Goal: Information Seeking & Learning: Find specific fact

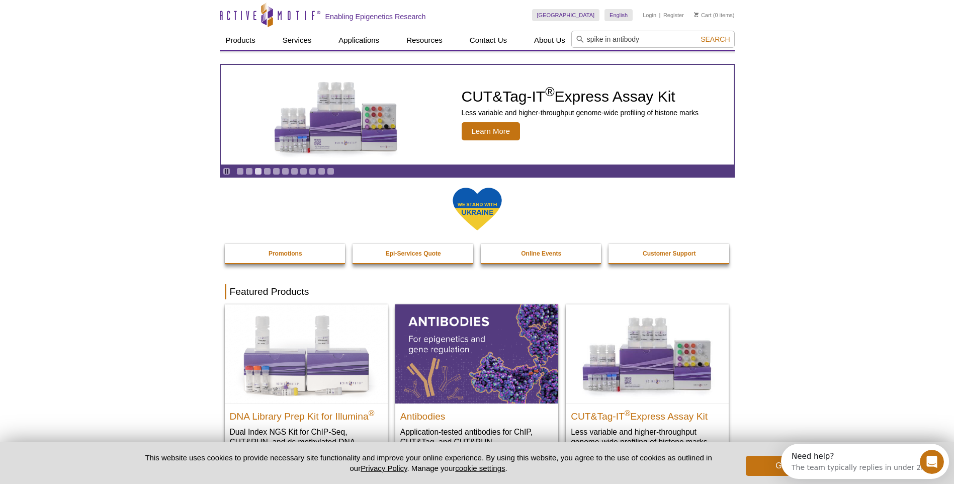
type input "spike in antibody"
click at [698, 35] on button "Search" at bounding box center [715, 39] width 35 height 9
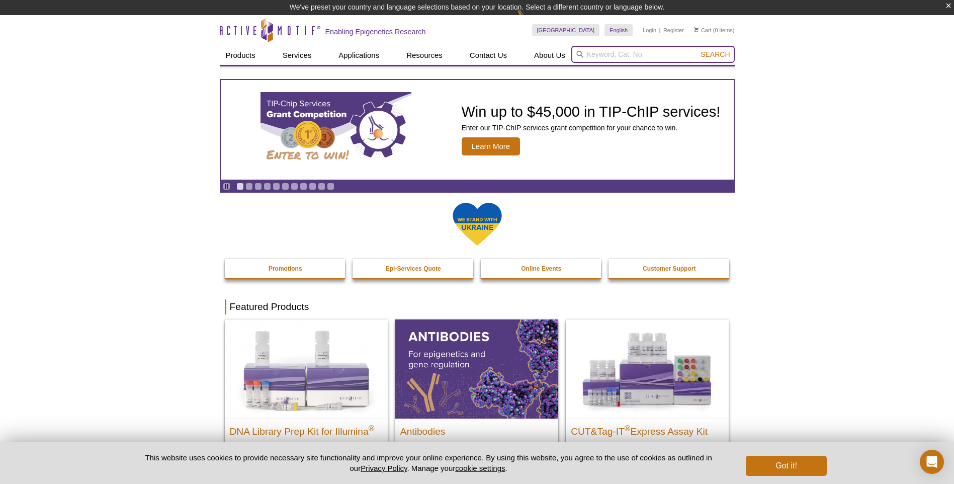
click at [590, 50] on input "search" at bounding box center [652, 54] width 163 height 17
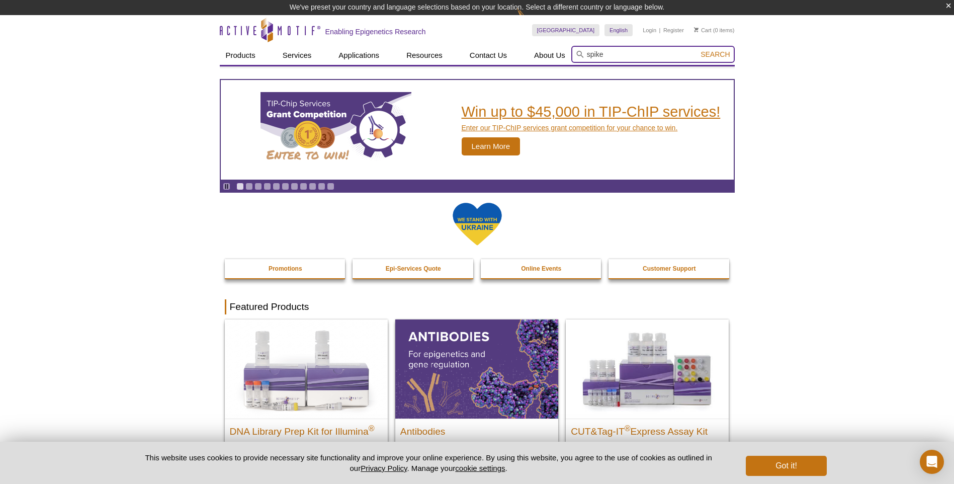
click at [698, 50] on button "Search" at bounding box center [715, 54] width 35 height 9
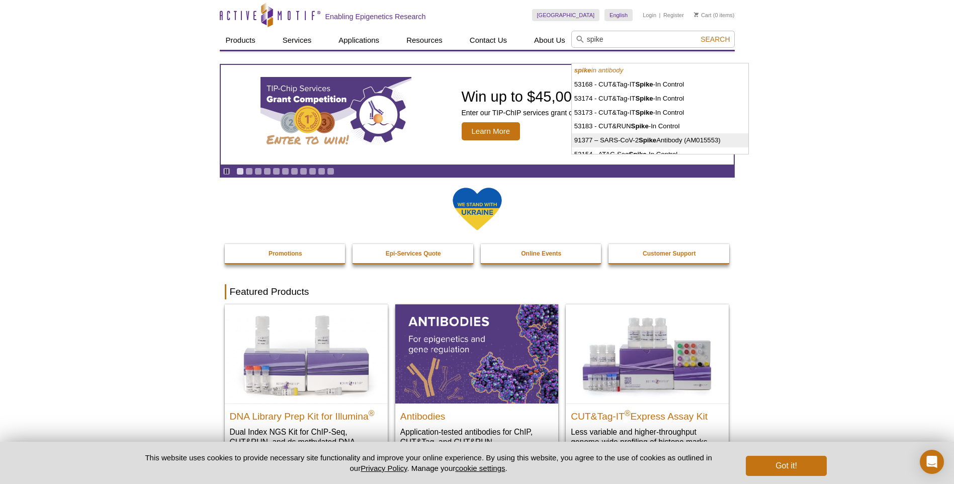
click at [660, 142] on li "91377 – SARS-CoV-2 Spike Antibody (AM015553)" at bounding box center [660, 140] width 177 height 14
type input "91377 – SARS-CoV-2 Spike Antibody (AM015553)"
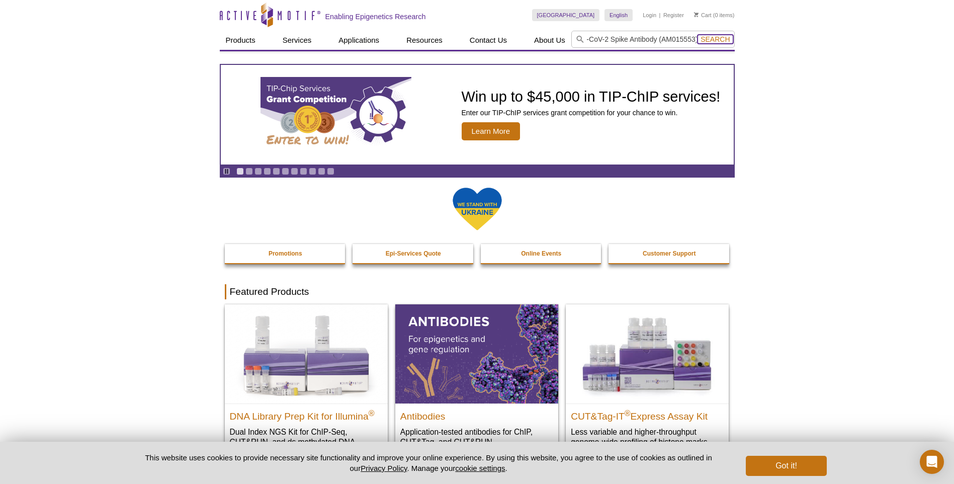
click at [717, 35] on span "Search" at bounding box center [715, 39] width 29 height 8
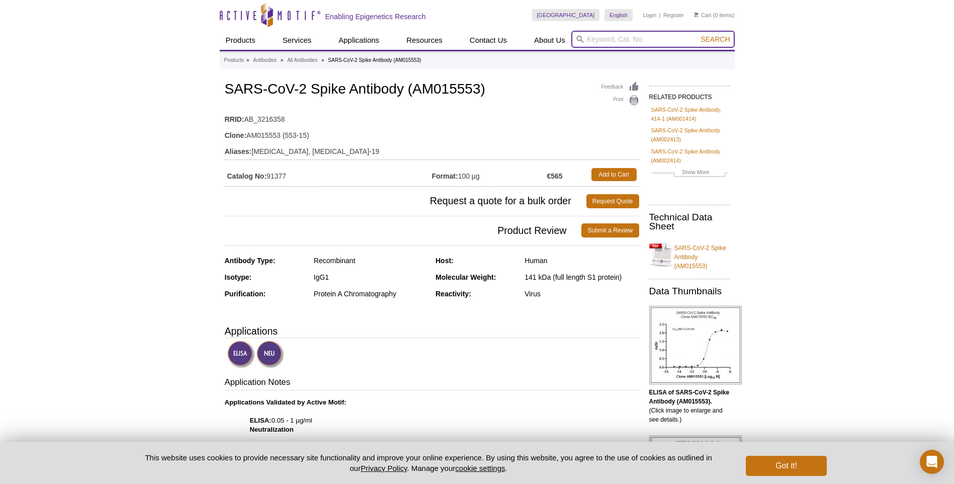
click at [598, 38] on input "search" at bounding box center [652, 39] width 163 height 17
paste input "61686"
click at [698, 35] on button "Search" at bounding box center [715, 39] width 35 height 9
click at [625, 52] on li "61686 – Spike-in Antibody" at bounding box center [612, 55] width 80 height 14
type input "61686 – Spike-in Antibody"
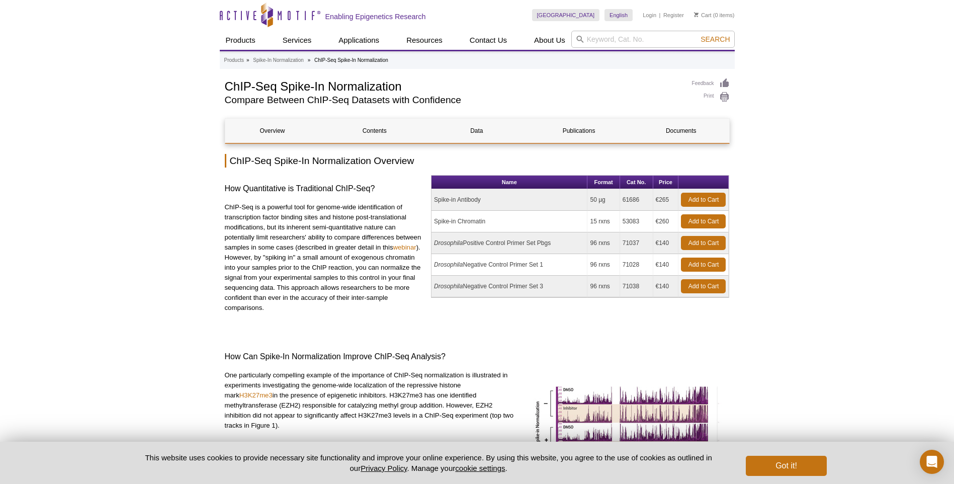
drag, startPoint x: 435, startPoint y: 201, endPoint x: 478, endPoint y: 201, distance: 43.3
click at [478, 201] on td "Spike-in Antibody" at bounding box center [509, 200] width 156 height 22
copy td "Spike-in Antibod"
click at [481, 204] on td "Spike-in Antibody" at bounding box center [509, 200] width 156 height 22
click at [434, 200] on td "Spike-in Antibody" at bounding box center [509, 200] width 156 height 22
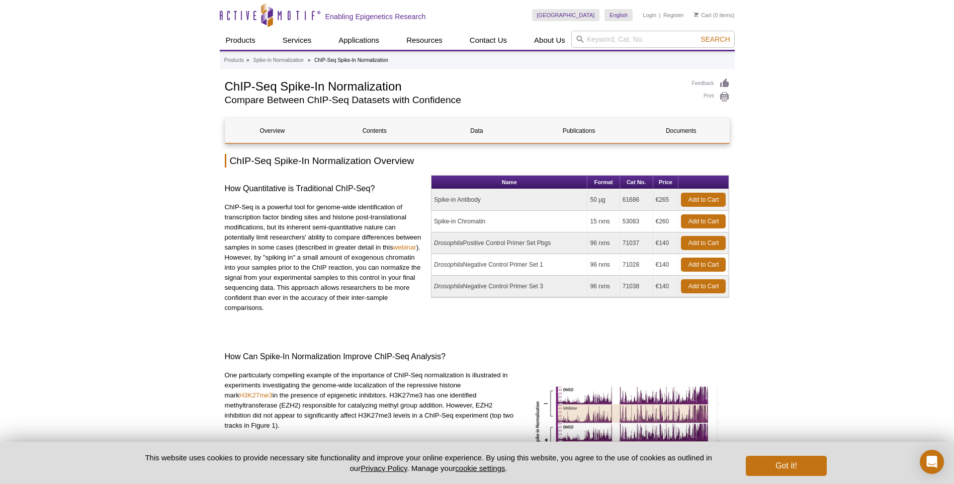
drag, startPoint x: 435, startPoint y: 200, endPoint x: 491, endPoint y: 197, distance: 56.9
click at [491, 197] on td "Spike-in Antibody" at bounding box center [509, 200] width 156 height 22
copy td "Spike-in Antibody"
drag, startPoint x: 624, startPoint y: 201, endPoint x: 640, endPoint y: 201, distance: 15.6
click at [640, 201] on td "61686" at bounding box center [636, 200] width 33 height 22
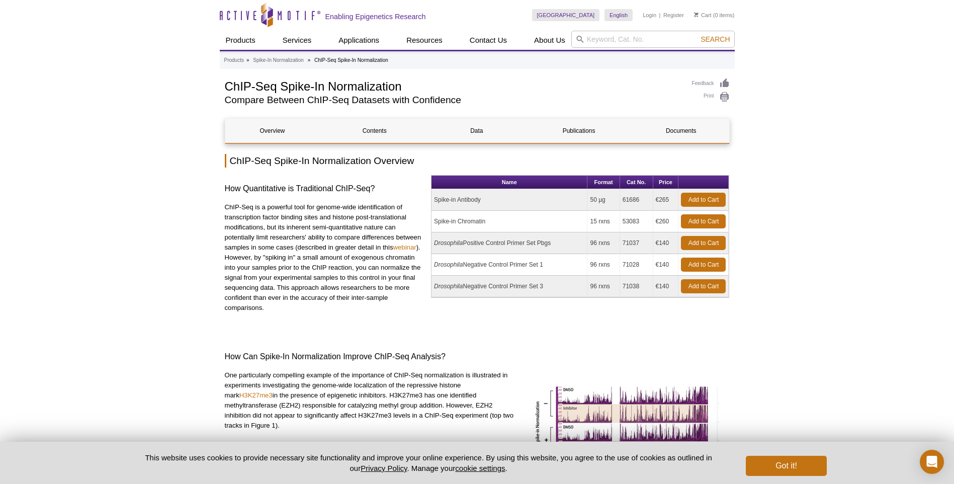
copy td "61686"
drag, startPoint x: 660, startPoint y: 200, endPoint x: 672, endPoint y: 200, distance: 12.1
click at [672, 200] on td "€265" at bounding box center [666, 200] width 26 height 22
copy td "265"
drag, startPoint x: 659, startPoint y: 222, endPoint x: 676, endPoint y: 222, distance: 17.1
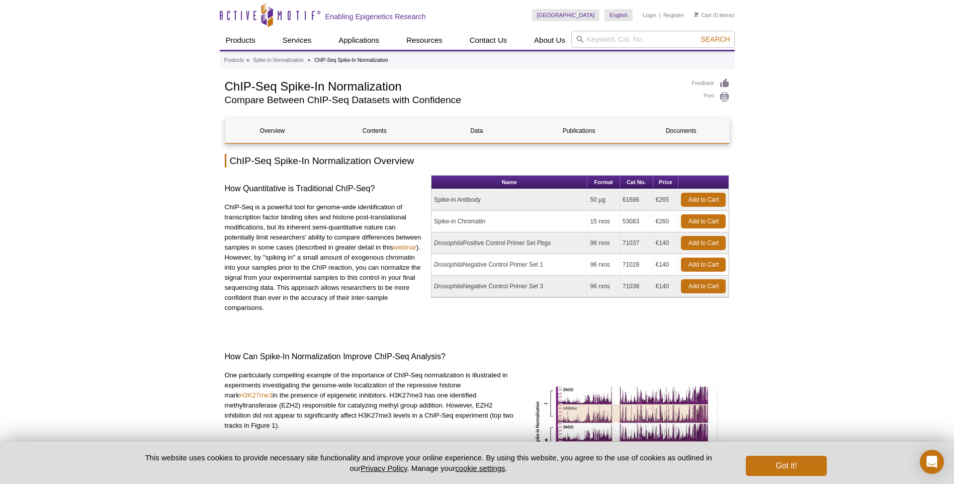
click at [676, 222] on td "€260" at bounding box center [666, 222] width 26 height 22
copy td "260"
drag, startPoint x: 434, startPoint y: 221, endPoint x: 494, endPoint y: 220, distance: 60.4
click at [494, 220] on td "Spike-in Chromatin" at bounding box center [509, 222] width 156 height 22
copy td "Spike-in Chromatin"
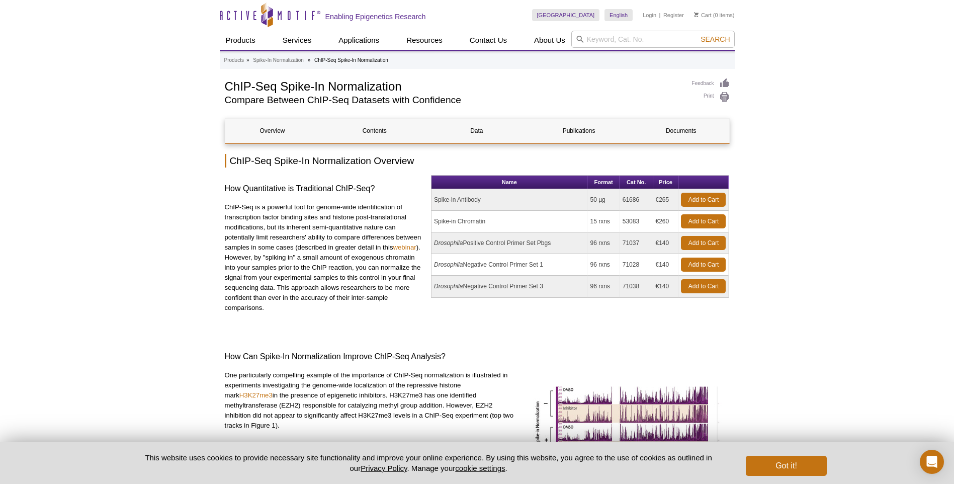
drag, startPoint x: 623, startPoint y: 221, endPoint x: 646, endPoint y: 219, distance: 22.7
click at [646, 219] on td "53083" at bounding box center [636, 222] width 33 height 22
copy td "53083"
click at [599, 34] on input "search" at bounding box center [652, 39] width 163 height 17
click at [590, 47] on input "search" at bounding box center [652, 39] width 163 height 17
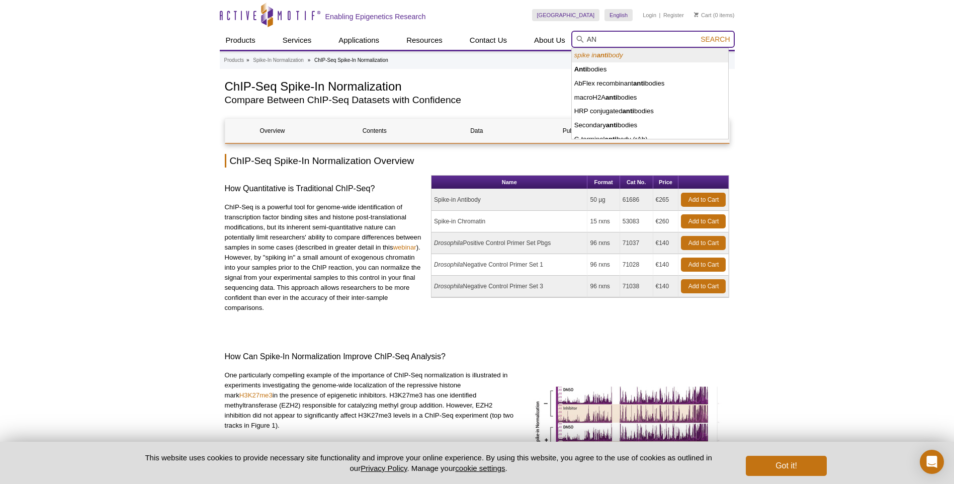
type input "A"
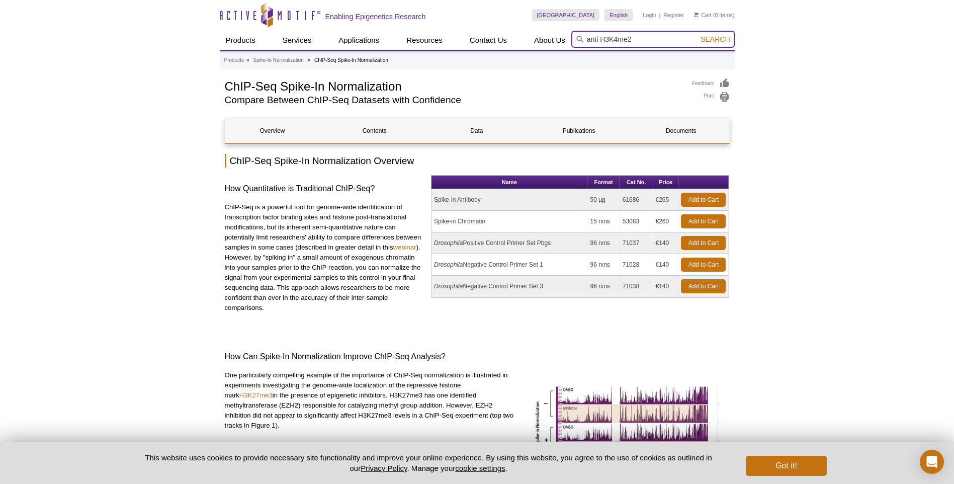
type input "anti H3K4me2"
click at [698, 35] on button "Search" at bounding box center [715, 39] width 35 height 9
click at [704, 38] on span "Search" at bounding box center [715, 39] width 29 height 8
click at [602, 38] on input "search" at bounding box center [652, 39] width 163 height 17
click at [600, 41] on input "search" at bounding box center [652, 39] width 163 height 17
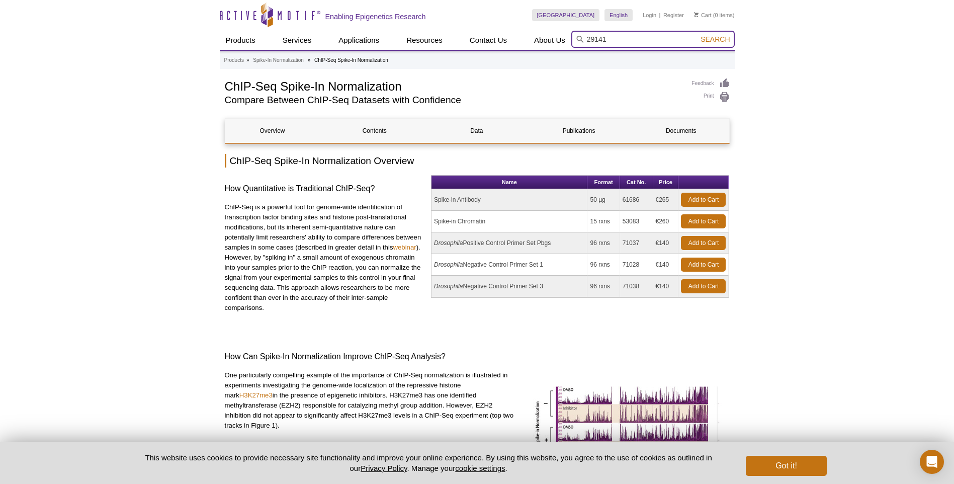
click at [589, 37] on input "29141" at bounding box center [652, 39] width 163 height 17
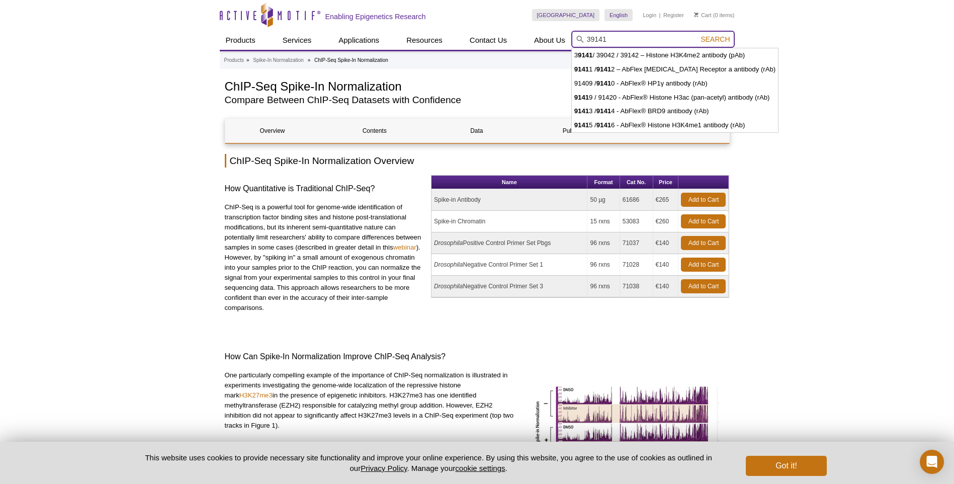
click at [698, 35] on button "Search" at bounding box center [715, 39] width 35 height 9
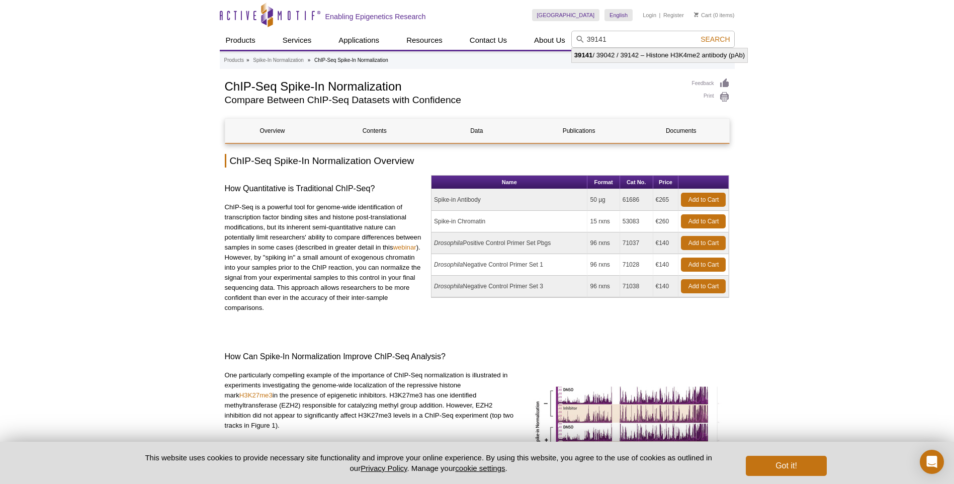
click at [694, 57] on li "39141 / 39042 / 39142 – Histone H3K4me2 antibody (pAb)" at bounding box center [660, 55] width 176 height 14
type input "39141 / 39042 / 39142 – Histone H3K4me2 antibody (pAb)"
click at [701, 40] on span "Search" at bounding box center [715, 39] width 29 height 8
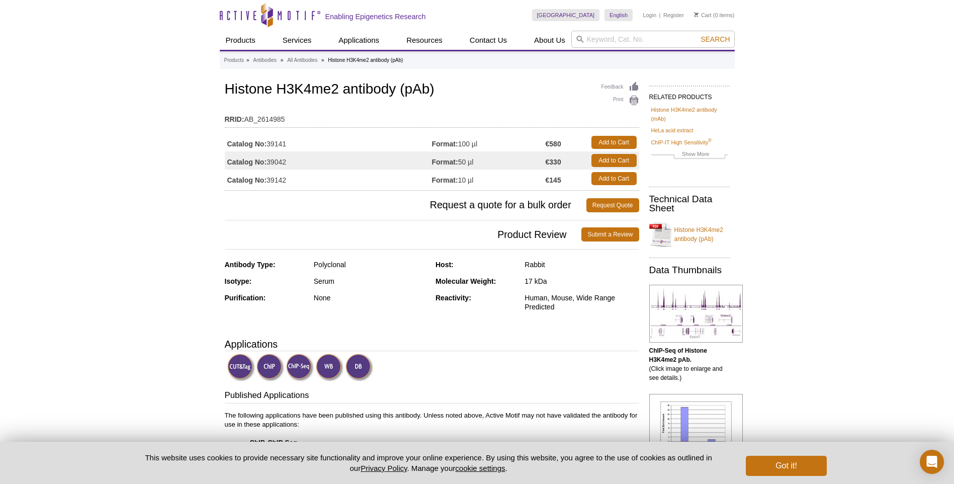
drag, startPoint x: 268, startPoint y: 146, endPoint x: 306, endPoint y: 140, distance: 38.6
click at [306, 140] on td "Catalog No: 39141" at bounding box center [328, 142] width 207 height 18
drag, startPoint x: 306, startPoint y: 140, endPoint x: 232, endPoint y: 92, distance: 87.9
click at [235, 97] on h1 "Histone H3K4me2 antibody (pAb)" at bounding box center [432, 89] width 414 height 17
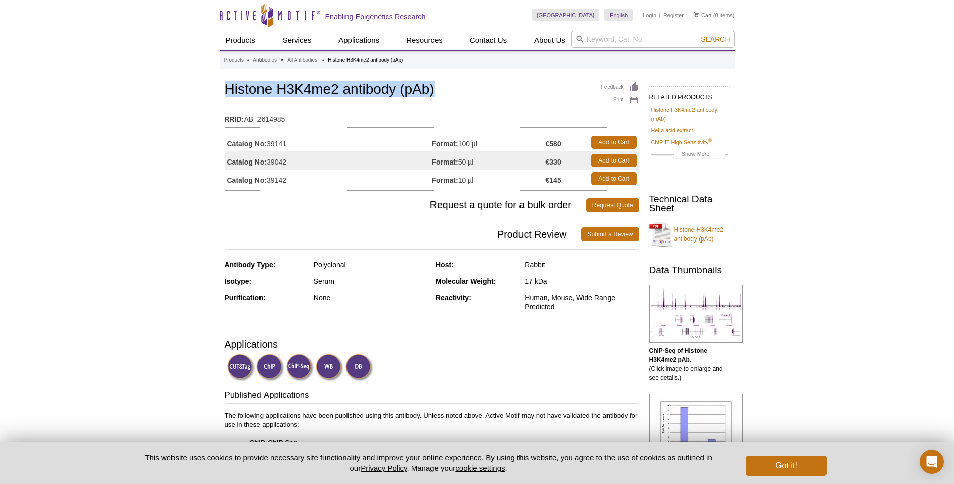
drag, startPoint x: 226, startPoint y: 87, endPoint x: 440, endPoint y: 87, distance: 213.7
click at [440, 87] on h1 "Histone H3K4me2 antibody (pAb)" at bounding box center [432, 89] width 414 height 17
copy h1 "Histone H3K4me2 antibody (pAb)"
drag, startPoint x: 280, startPoint y: 145, endPoint x: 305, endPoint y: 145, distance: 25.1
click at [305, 145] on td "Catalog No: 39141" at bounding box center [328, 142] width 207 height 18
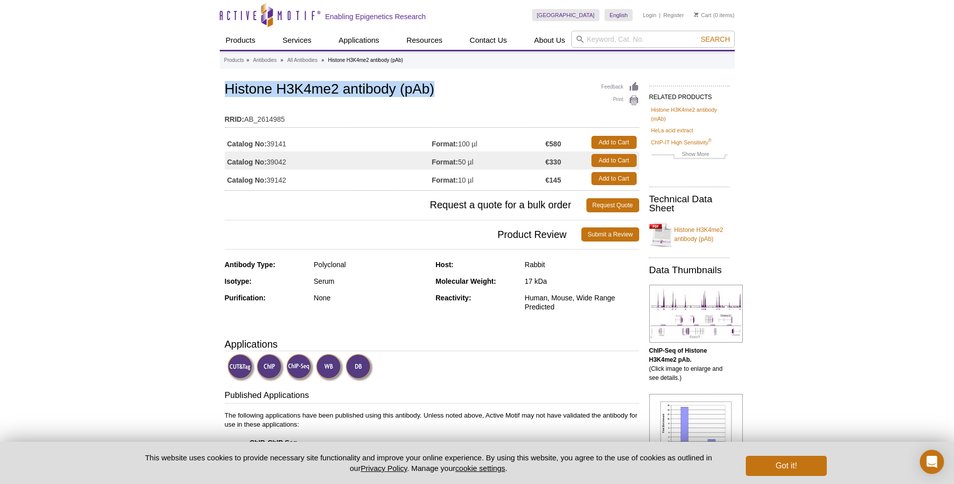
copy td "39141"
